Goal: Information Seeking & Learning: Learn about a topic

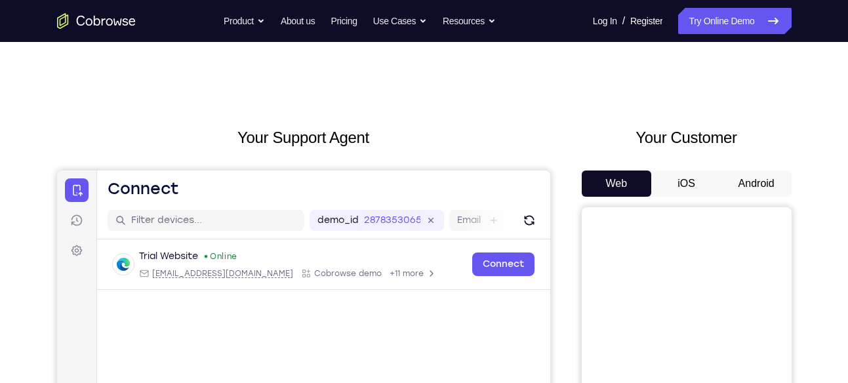
click at [747, 179] on button "Android" at bounding box center [756, 183] width 70 height 26
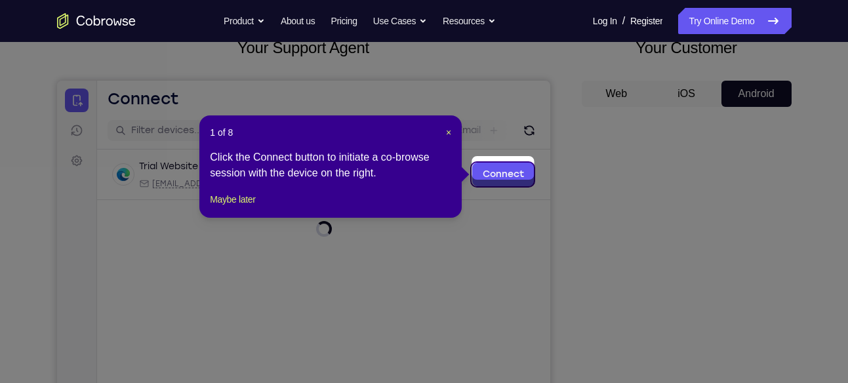
scroll to position [98, 0]
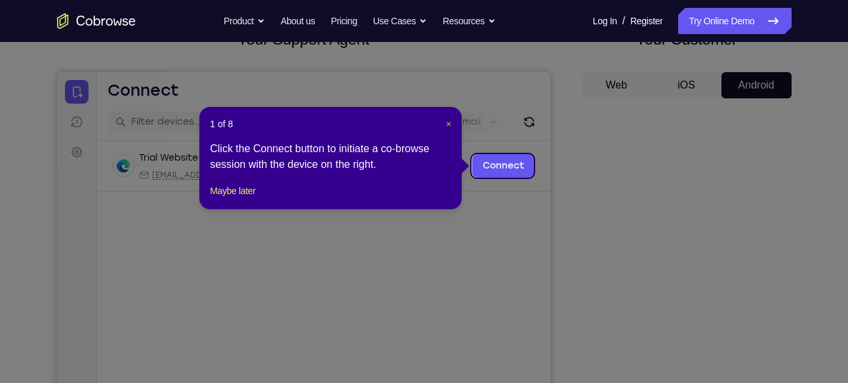
click at [449, 127] on span "×" at bounding box center [448, 124] width 5 height 10
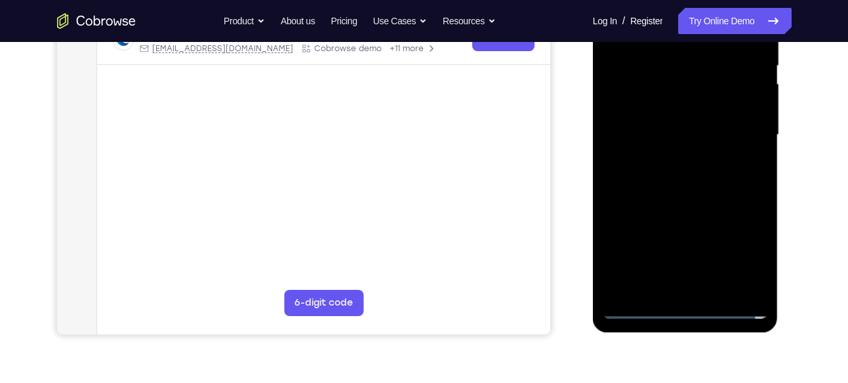
scroll to position [276, 0]
click at [698, 299] on div at bounding box center [685, 134] width 165 height 367
click at [683, 308] on div at bounding box center [685, 134] width 165 height 367
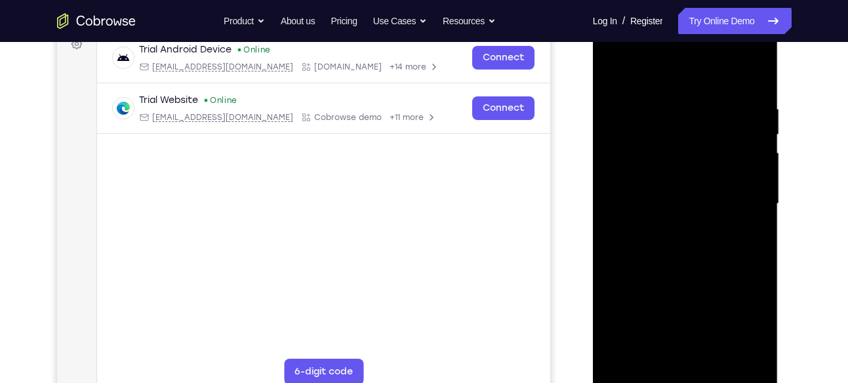
scroll to position [205, 0]
click at [744, 306] on div at bounding box center [685, 205] width 165 height 367
click at [739, 318] on div at bounding box center [685, 205] width 165 height 367
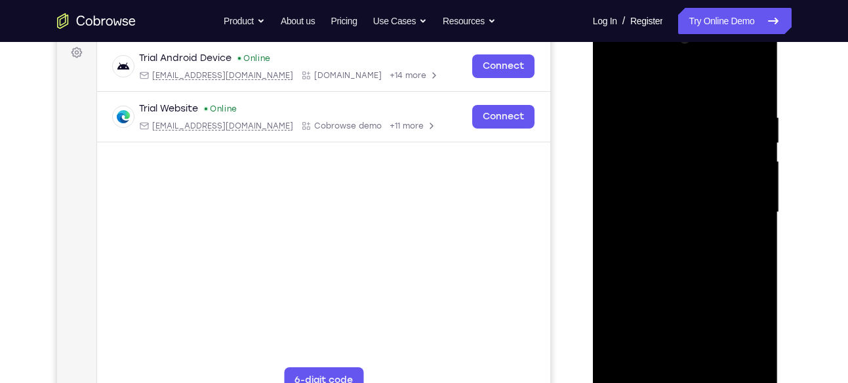
click at [620, 65] on div at bounding box center [685, 212] width 165 height 367
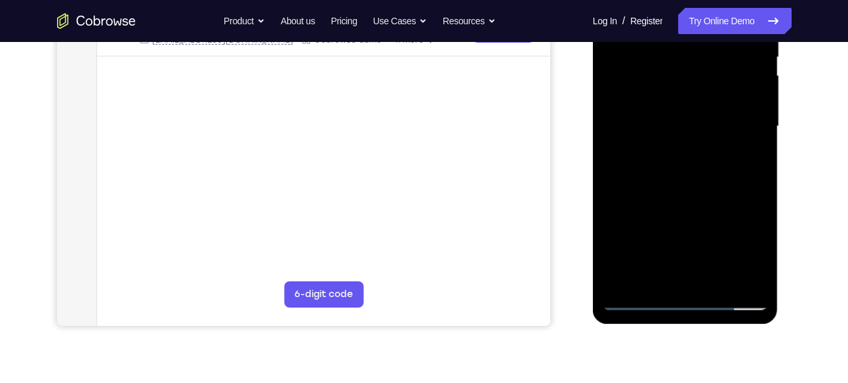
scroll to position [285, 0]
click at [741, 121] on div at bounding box center [685, 125] width 165 height 367
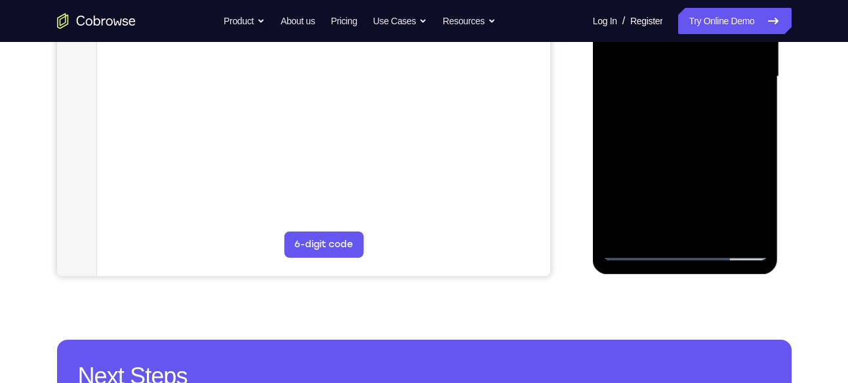
scroll to position [334, 0]
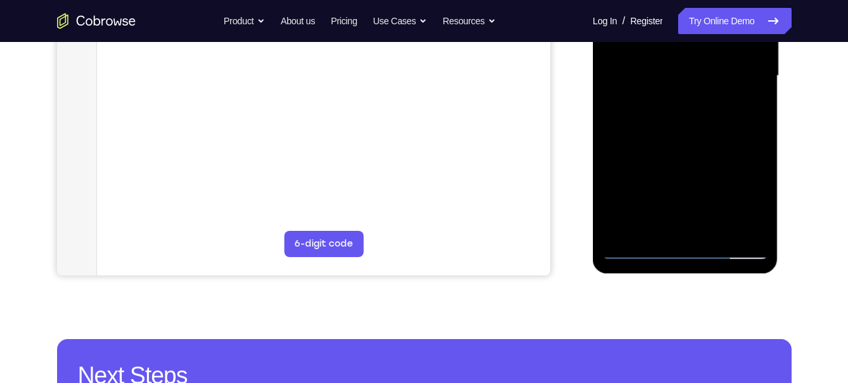
drag, startPoint x: 672, startPoint y: 125, endPoint x: 678, endPoint y: 106, distance: 19.3
click at [678, 106] on div at bounding box center [685, 75] width 165 height 367
click at [696, 231] on div at bounding box center [685, 75] width 165 height 367
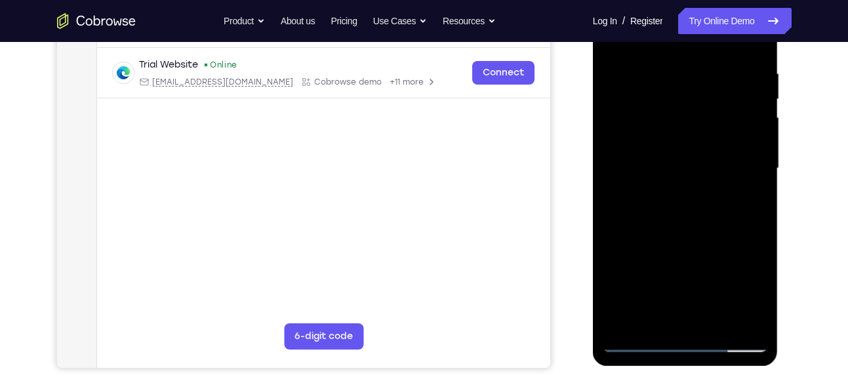
scroll to position [241, 0]
click at [651, 165] on div at bounding box center [685, 169] width 165 height 367
click at [668, 143] on div at bounding box center [685, 169] width 165 height 367
click at [653, 168] on div at bounding box center [685, 169] width 165 height 367
click at [695, 229] on div at bounding box center [685, 169] width 165 height 367
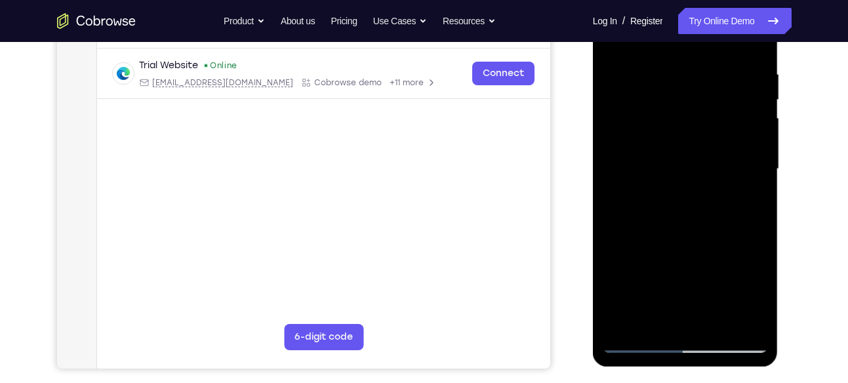
drag, startPoint x: 684, startPoint y: 187, endPoint x: 696, endPoint y: 71, distance: 116.7
click at [696, 71] on div at bounding box center [685, 169] width 165 height 367
drag, startPoint x: 734, startPoint y: 281, endPoint x: 730, endPoint y: 109, distance: 172.5
click at [730, 109] on div at bounding box center [685, 169] width 165 height 367
